Goal: Information Seeking & Learning: Learn about a topic

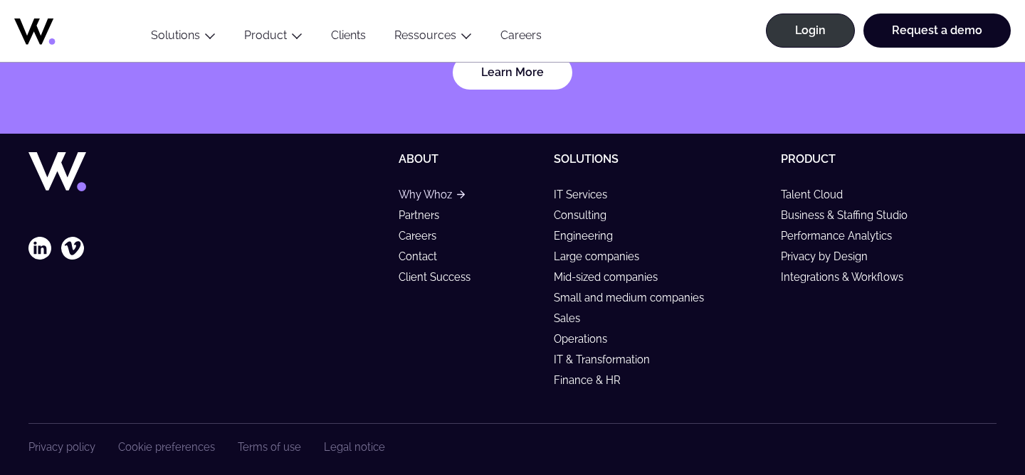
click at [433, 189] on link "Why Whoz" at bounding box center [432, 195] width 66 height 12
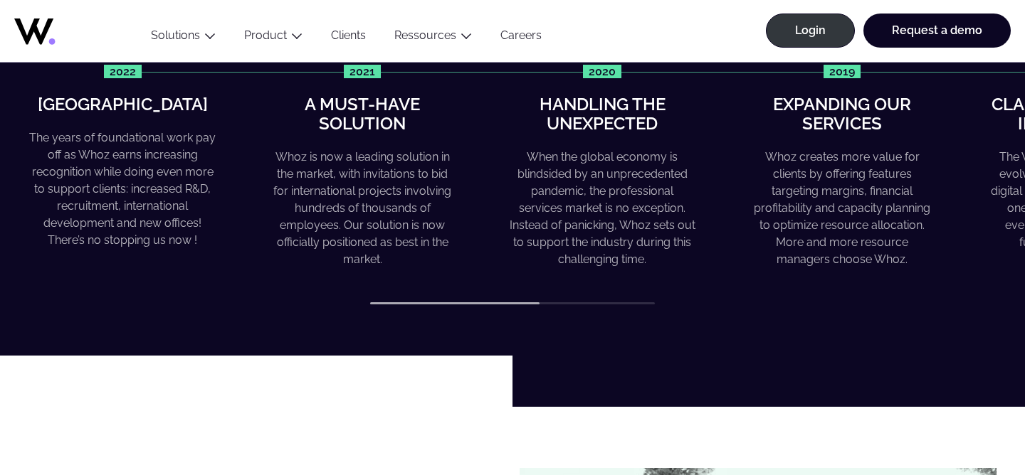
scroll to position [673, 0]
